Goal: Information Seeking & Learning: Learn about a topic

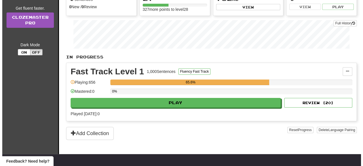
scroll to position [71, 0]
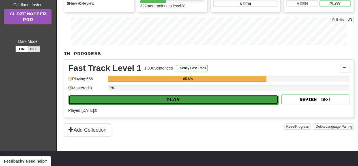
click at [155, 98] on button "Play" at bounding box center [174, 100] width 210 height 10
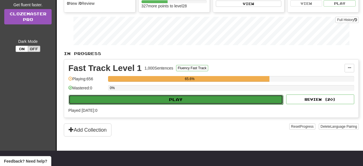
select select "**"
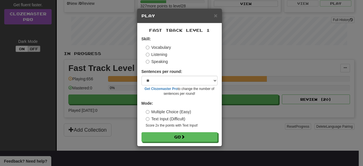
click at [164, 63] on label "Speaking" at bounding box center [157, 62] width 22 height 6
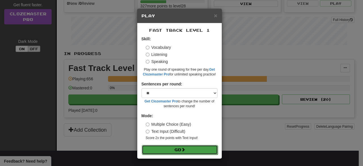
click at [176, 149] on button "Go" at bounding box center [180, 150] width 76 height 10
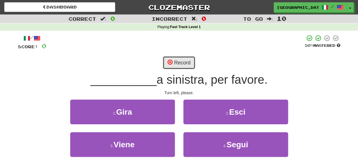
click at [186, 64] on button "Record" at bounding box center [179, 62] width 33 height 13
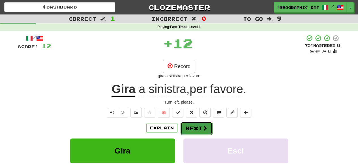
click at [203, 128] on span at bounding box center [205, 127] width 5 height 5
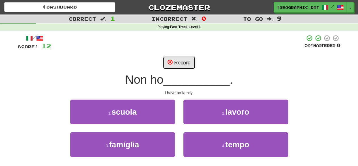
click at [170, 61] on span at bounding box center [170, 62] width 5 height 5
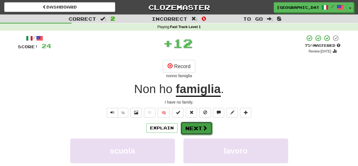
click at [197, 128] on button "Next" at bounding box center [197, 128] width 32 height 13
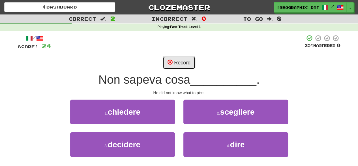
click at [185, 64] on button "Record" at bounding box center [179, 62] width 33 height 13
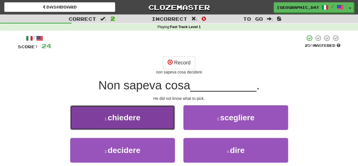
click at [164, 114] on button "1 . chiedere" at bounding box center [122, 117] width 105 height 25
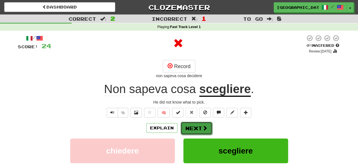
click at [200, 126] on button "Next" at bounding box center [197, 128] width 32 height 13
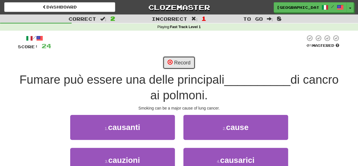
click at [180, 62] on button "Record" at bounding box center [179, 62] width 33 height 13
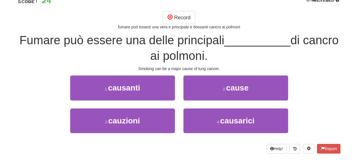
scroll to position [46, 0]
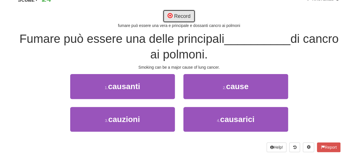
click at [184, 17] on button "Record" at bounding box center [179, 16] width 33 height 13
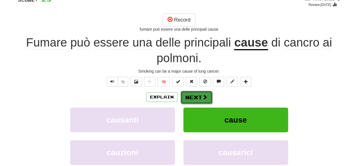
click at [204, 97] on span at bounding box center [205, 96] width 5 height 5
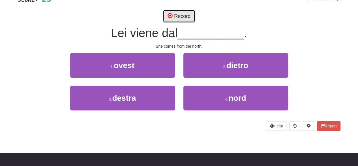
click at [178, 15] on button "Record" at bounding box center [179, 16] width 33 height 13
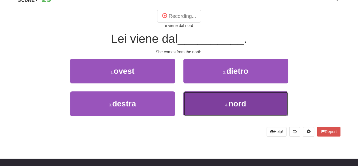
click at [250, 105] on button "4 . nord" at bounding box center [236, 103] width 105 height 25
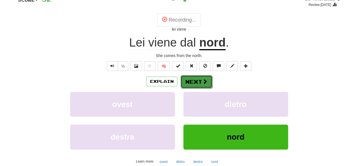
click at [193, 81] on button "Next" at bounding box center [197, 81] width 32 height 13
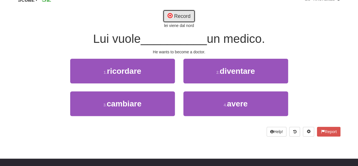
click at [176, 19] on button "Record" at bounding box center [179, 16] width 33 height 13
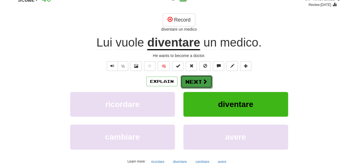
click at [203, 83] on span at bounding box center [205, 81] width 5 height 5
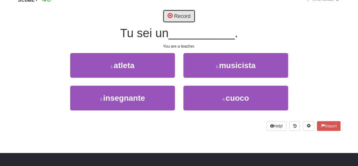
click at [182, 16] on button "Record" at bounding box center [179, 16] width 33 height 13
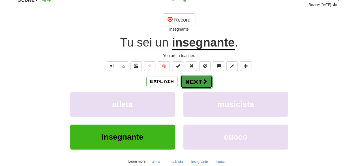
click at [203, 79] on span at bounding box center [205, 81] width 5 height 5
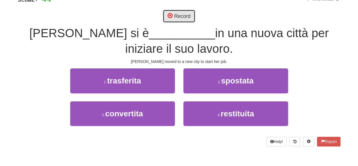
click at [181, 14] on button "Record" at bounding box center [179, 16] width 33 height 13
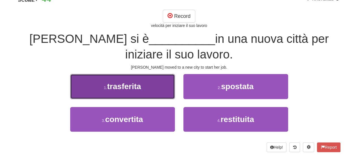
click at [160, 82] on button "1 . trasferita" at bounding box center [122, 86] width 105 height 25
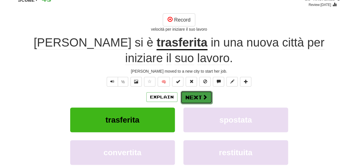
click at [193, 94] on button "Next" at bounding box center [197, 97] width 32 height 13
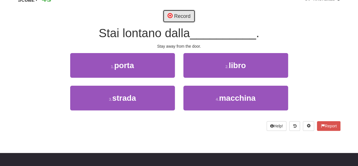
click at [173, 16] on button "Record" at bounding box center [179, 16] width 33 height 13
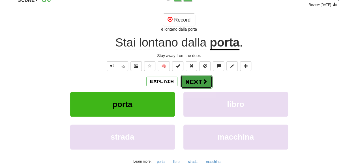
click at [208, 79] on button "Next" at bounding box center [197, 81] width 32 height 13
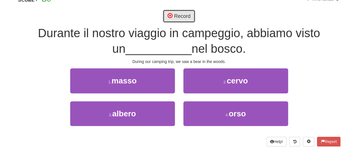
click at [183, 15] on button "Record" at bounding box center [179, 16] width 33 height 13
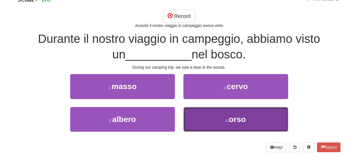
click at [238, 118] on span "orso" at bounding box center [237, 119] width 17 height 9
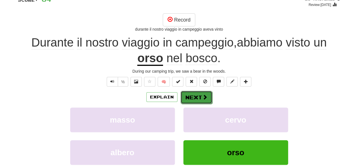
click at [203, 94] on span at bounding box center [205, 96] width 5 height 5
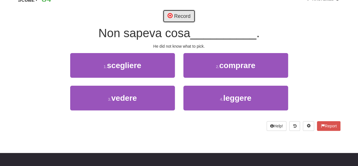
click at [185, 17] on button "Record" at bounding box center [179, 16] width 33 height 13
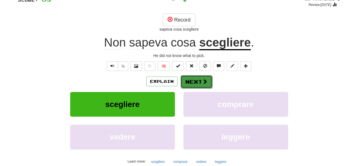
click at [203, 82] on span at bounding box center [205, 81] width 5 height 5
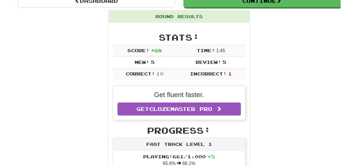
scroll to position [71, 0]
